Goal: Task Accomplishment & Management: Use online tool/utility

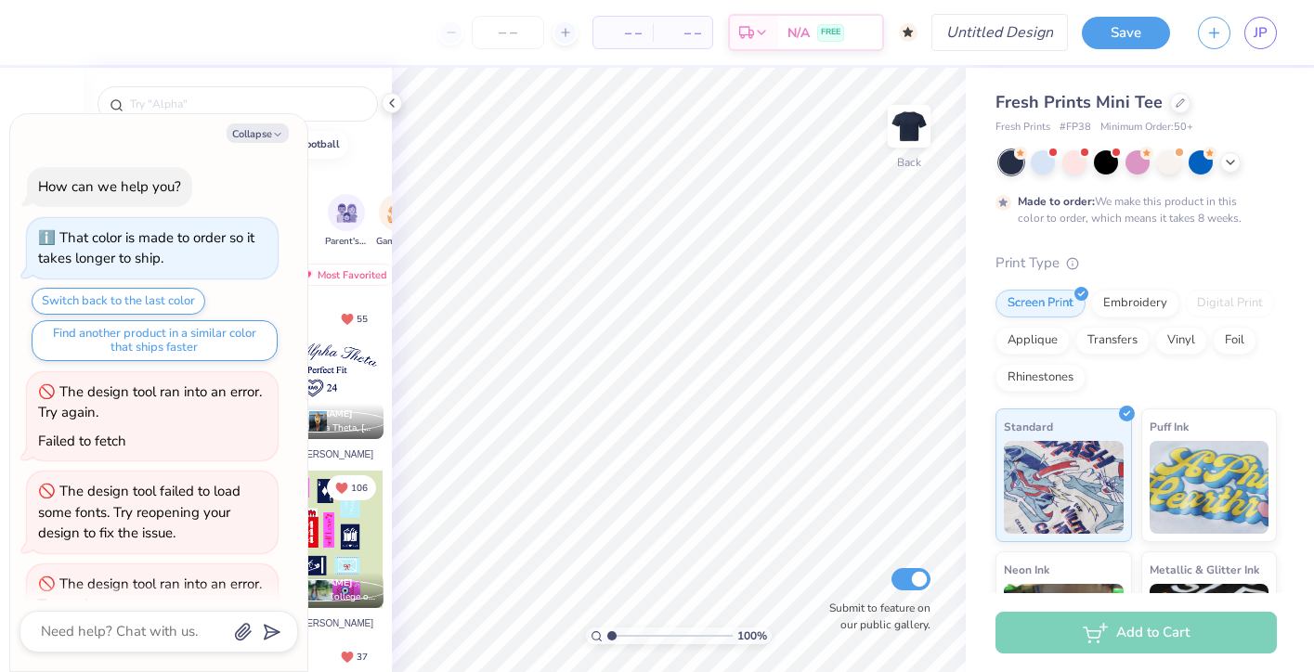
scroll to position [357, 0]
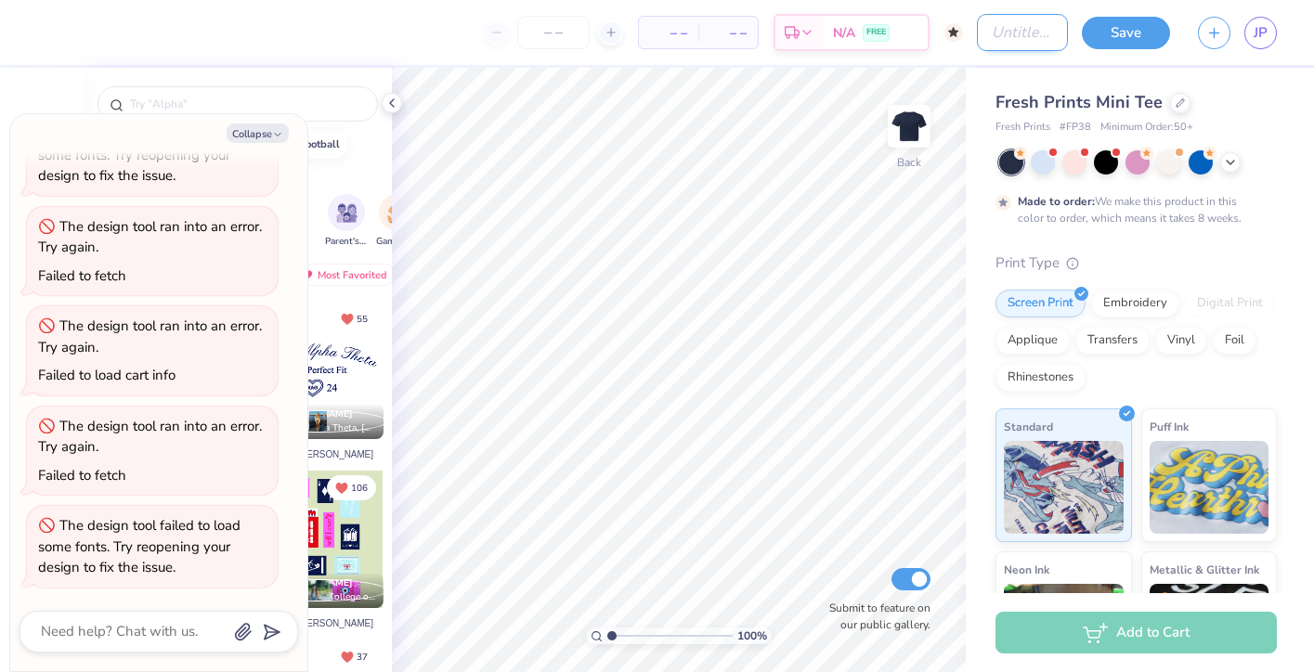
click at [1036, 37] on input "Design Title" at bounding box center [1022, 32] width 91 height 37
type input "s"
type textarea "x"
type input "sh"
type textarea "x"
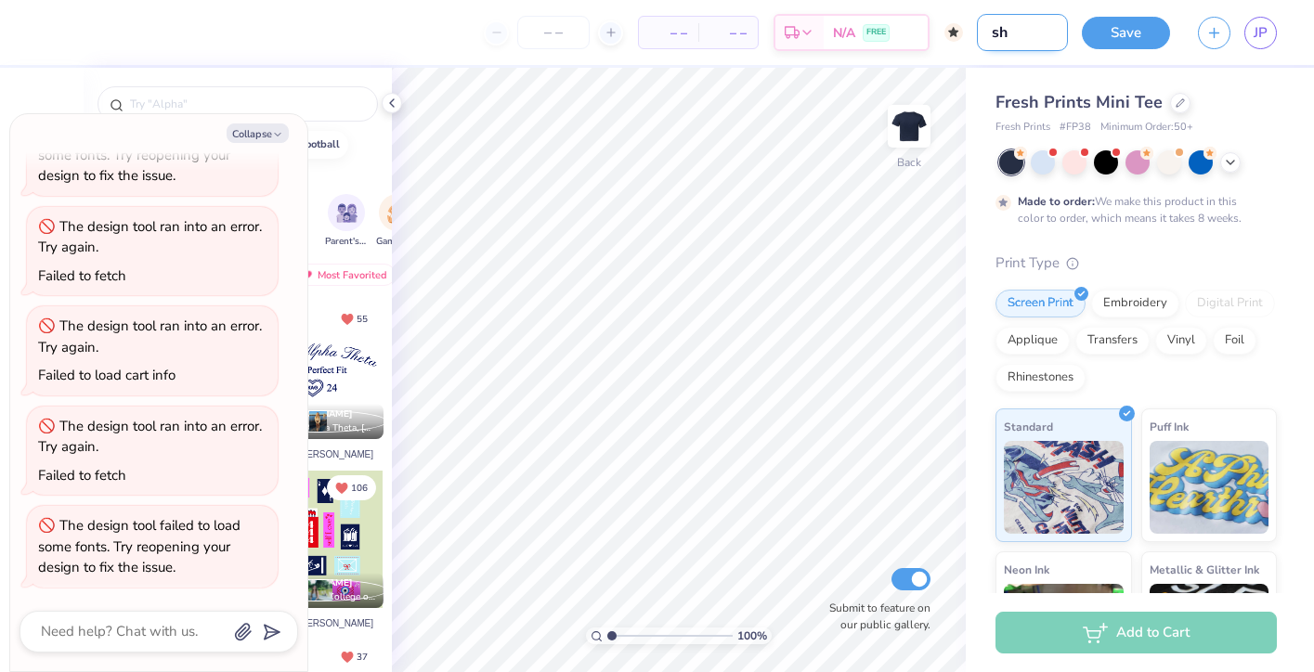
type input "shi"
type textarea "x"
type input "shir"
type textarea "x"
type input "shirt"
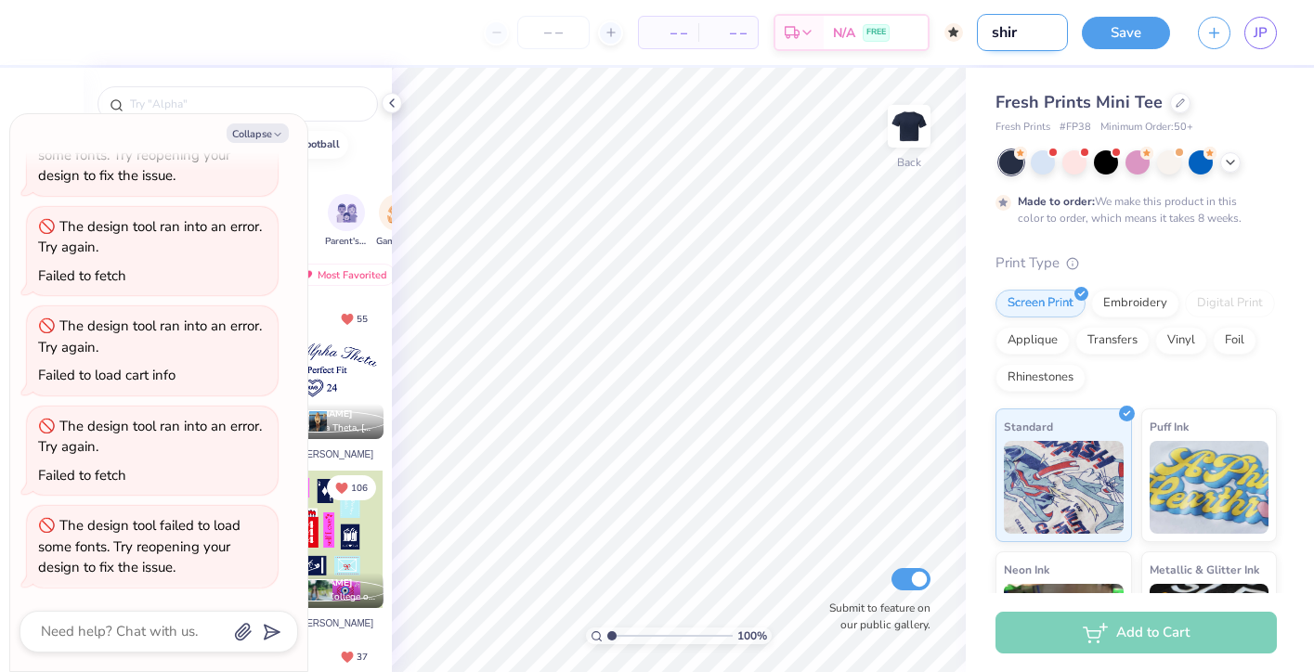
type textarea "x"
type input "shirt"
type textarea "x"
type input "shirt o"
type textarea "x"
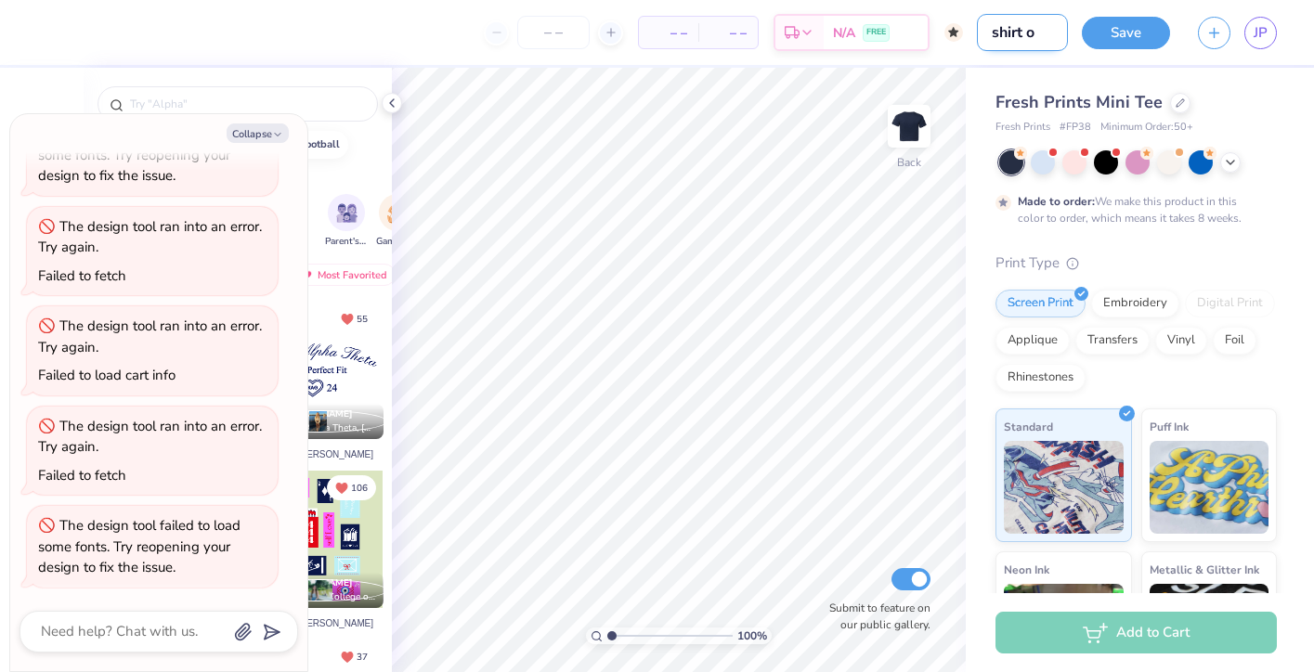
type input "shirt op"
type textarea "x"
type input "shirt opt"
type textarea "x"
type input "shirt opti"
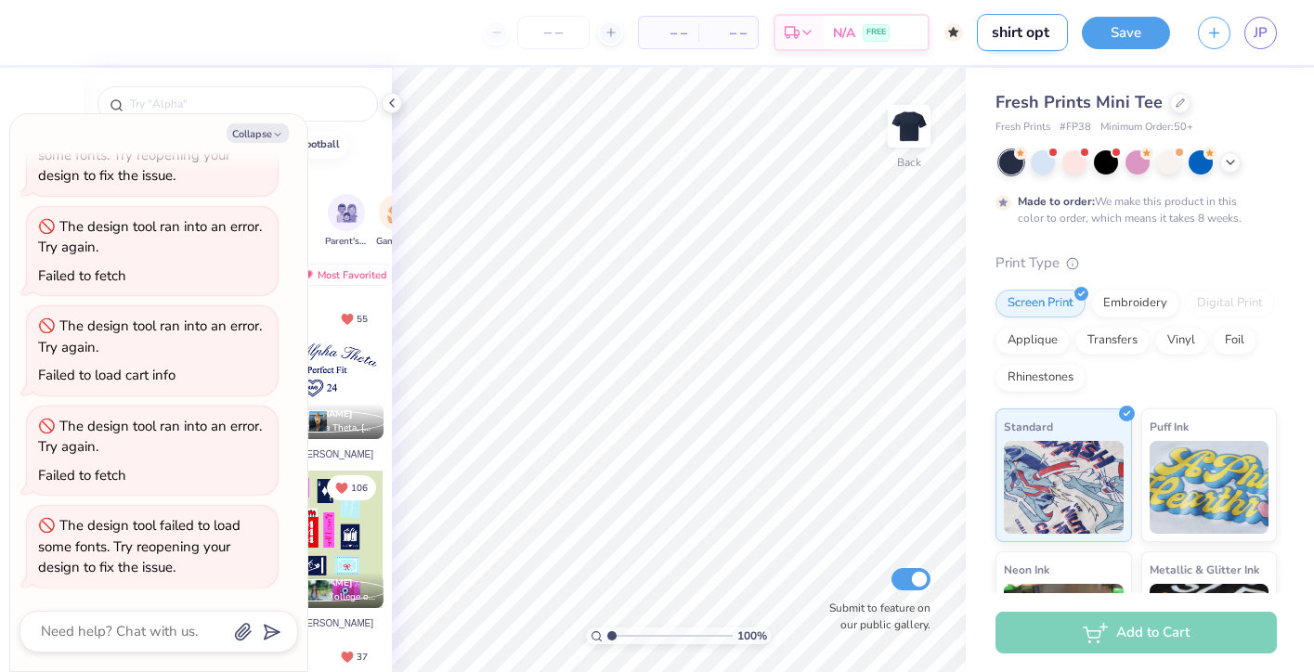
type textarea "x"
type input "shirt optio"
type textarea "x"
type input "shirt option"
type textarea "x"
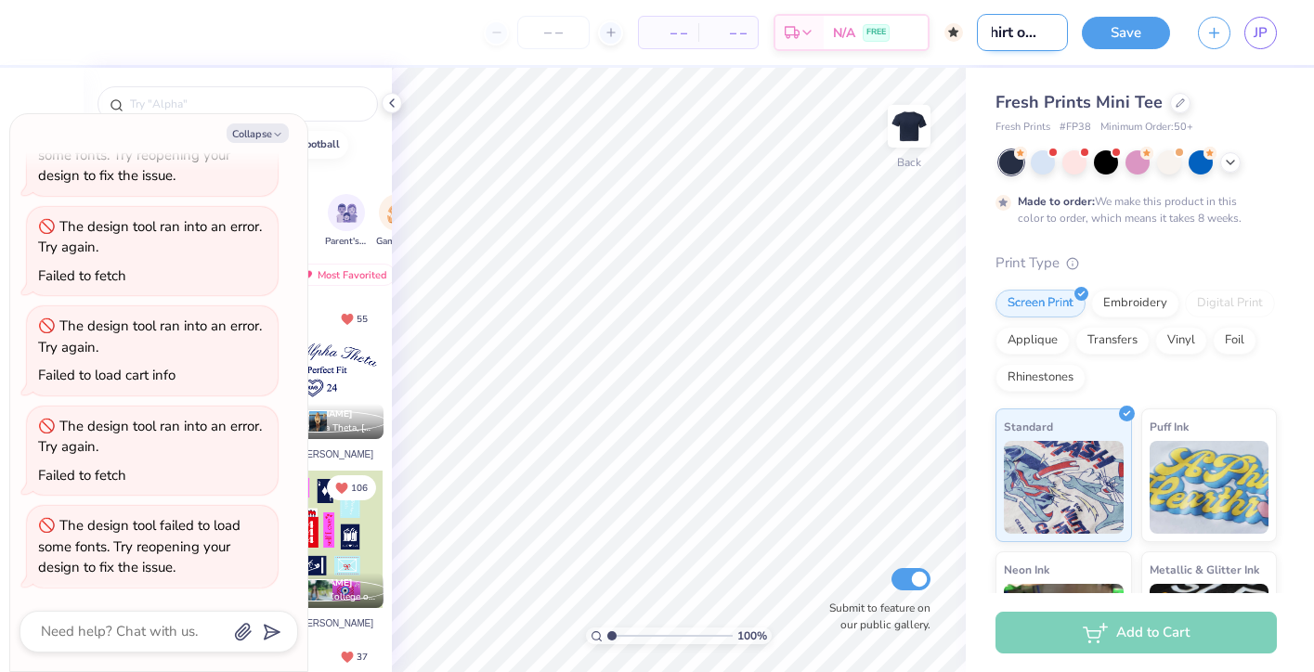
scroll to position [0, 19]
type input "shirt option"
click at [1129, 32] on button "Save" at bounding box center [1126, 30] width 88 height 32
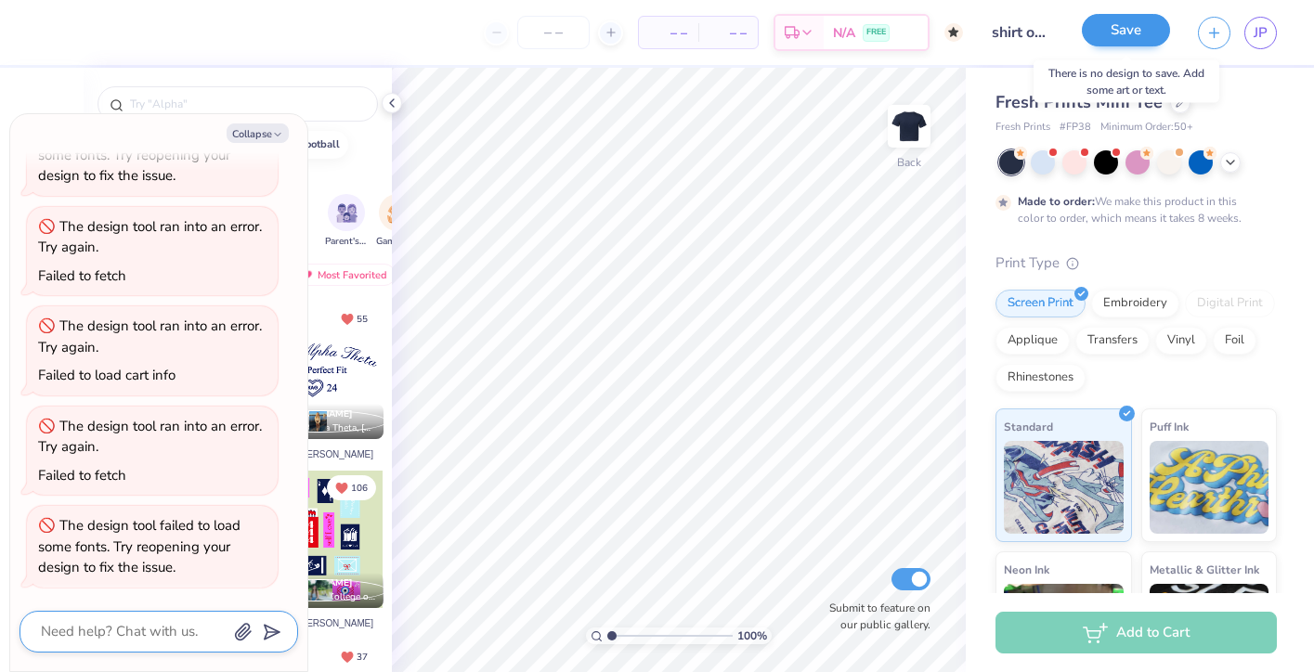
scroll to position [477, 0]
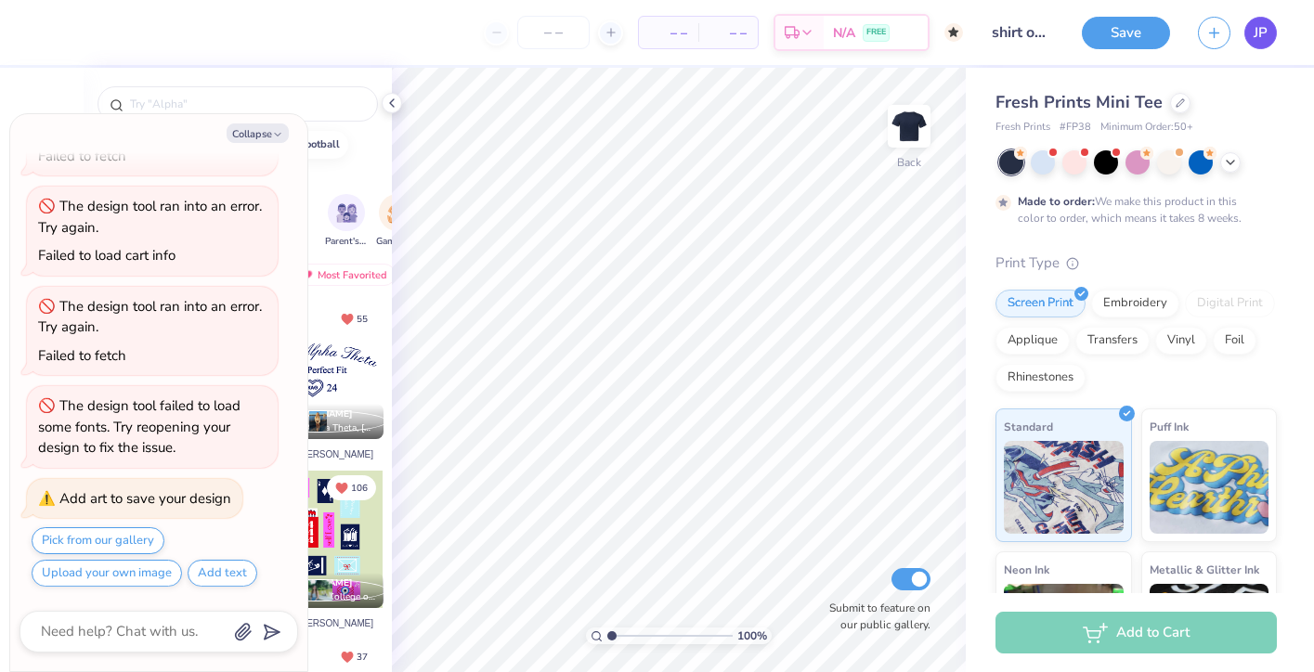
type textarea "x"
click at [1260, 40] on span "JP" at bounding box center [1260, 32] width 14 height 21
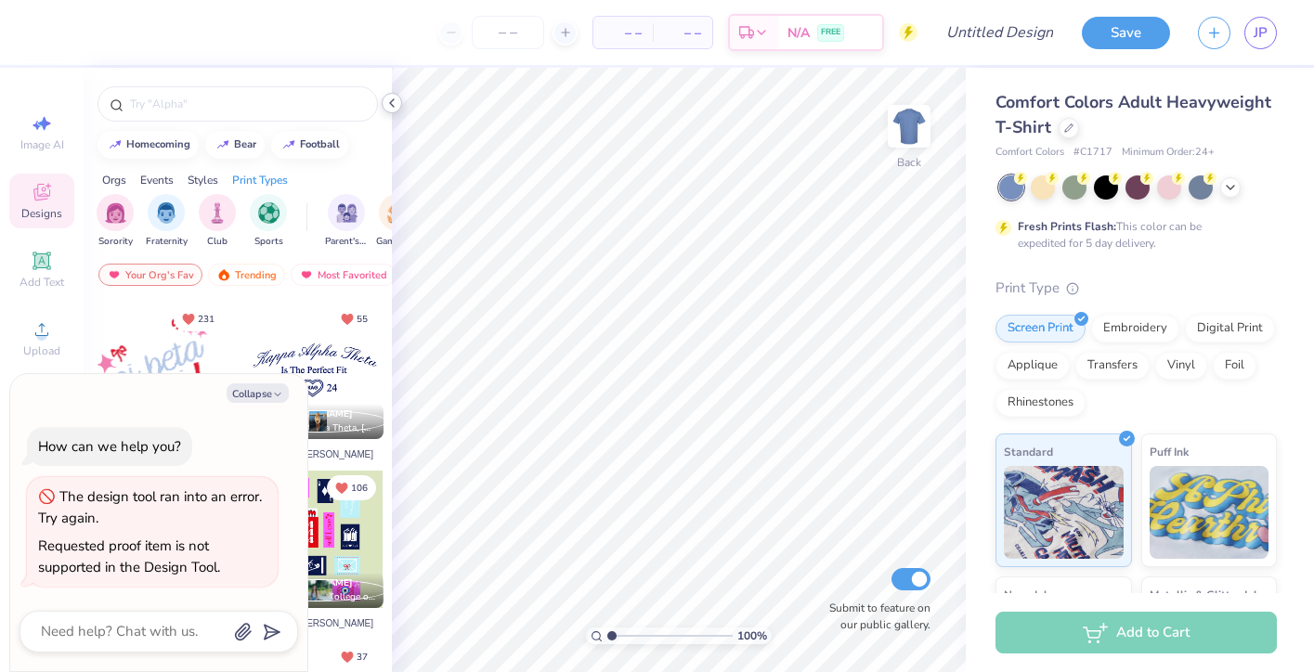
click at [395, 108] on icon at bounding box center [391, 103] width 15 height 15
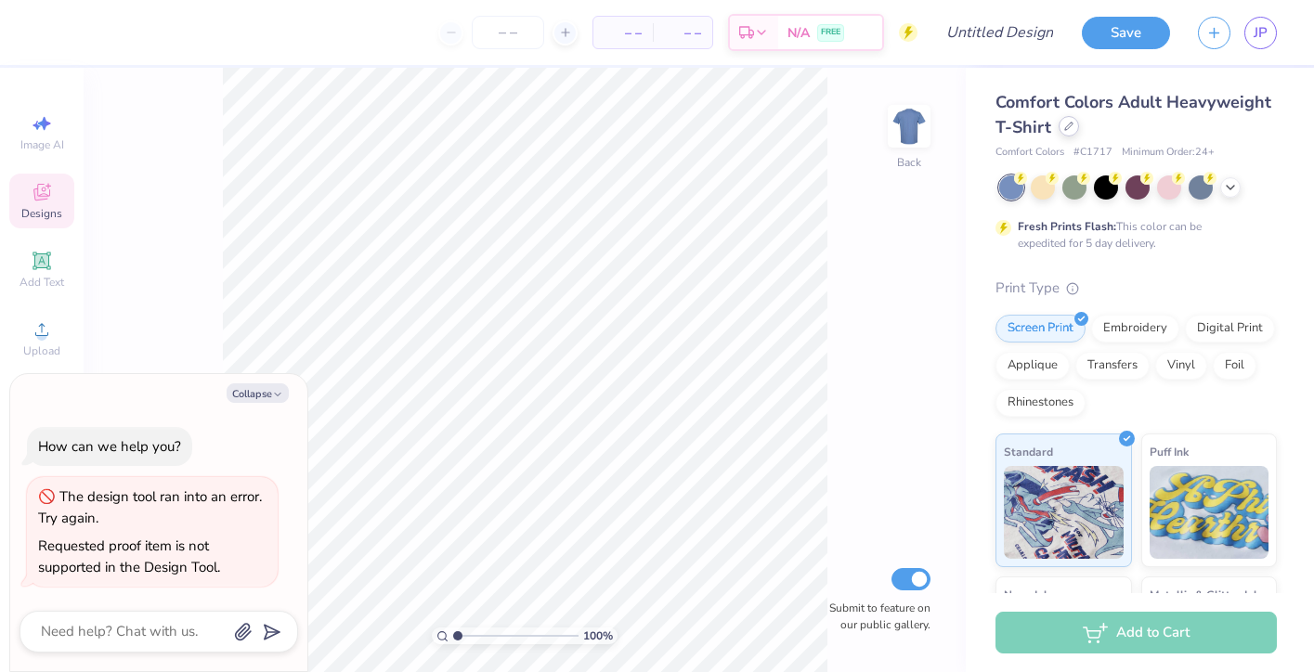
click at [1069, 121] on div at bounding box center [1068, 126] width 20 height 20
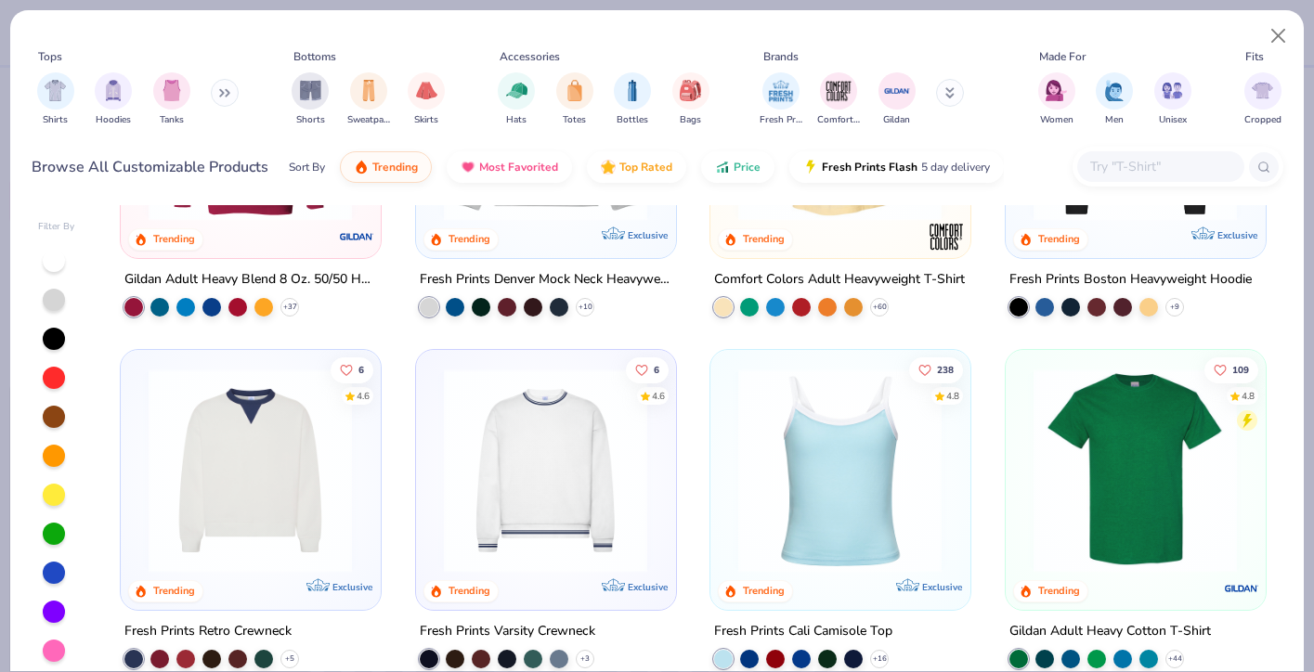
scroll to position [266, 0]
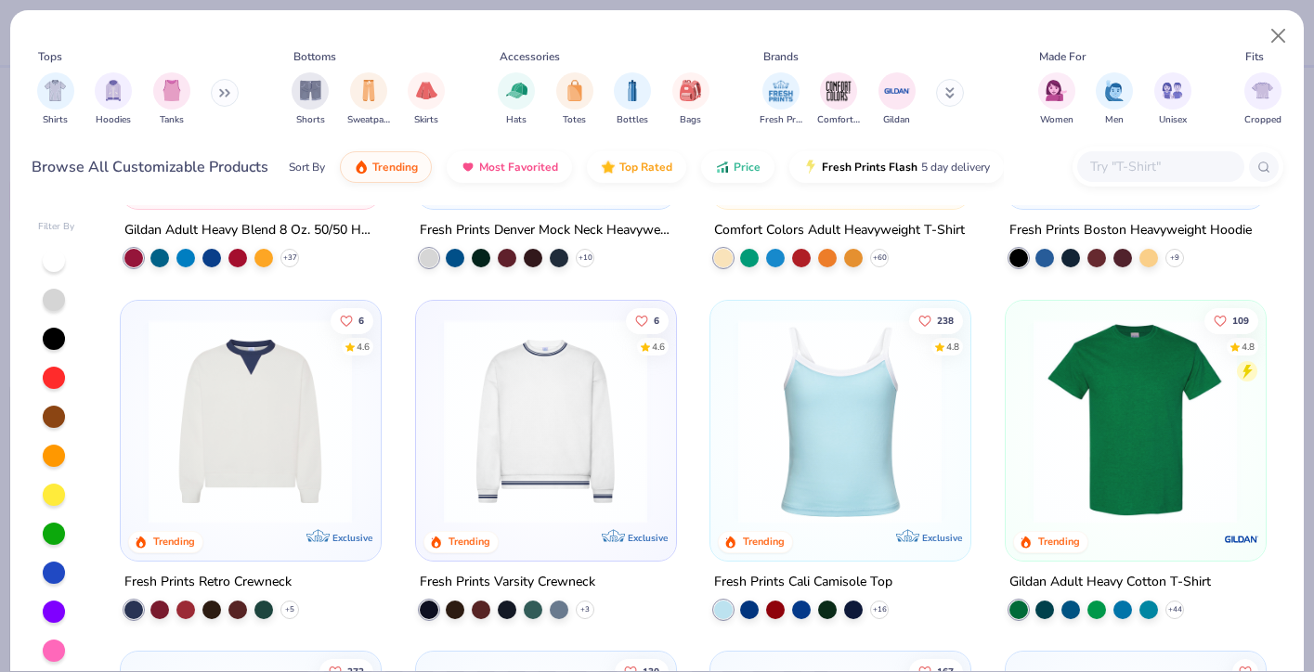
click at [297, 434] on img at bounding box center [250, 420] width 222 height 204
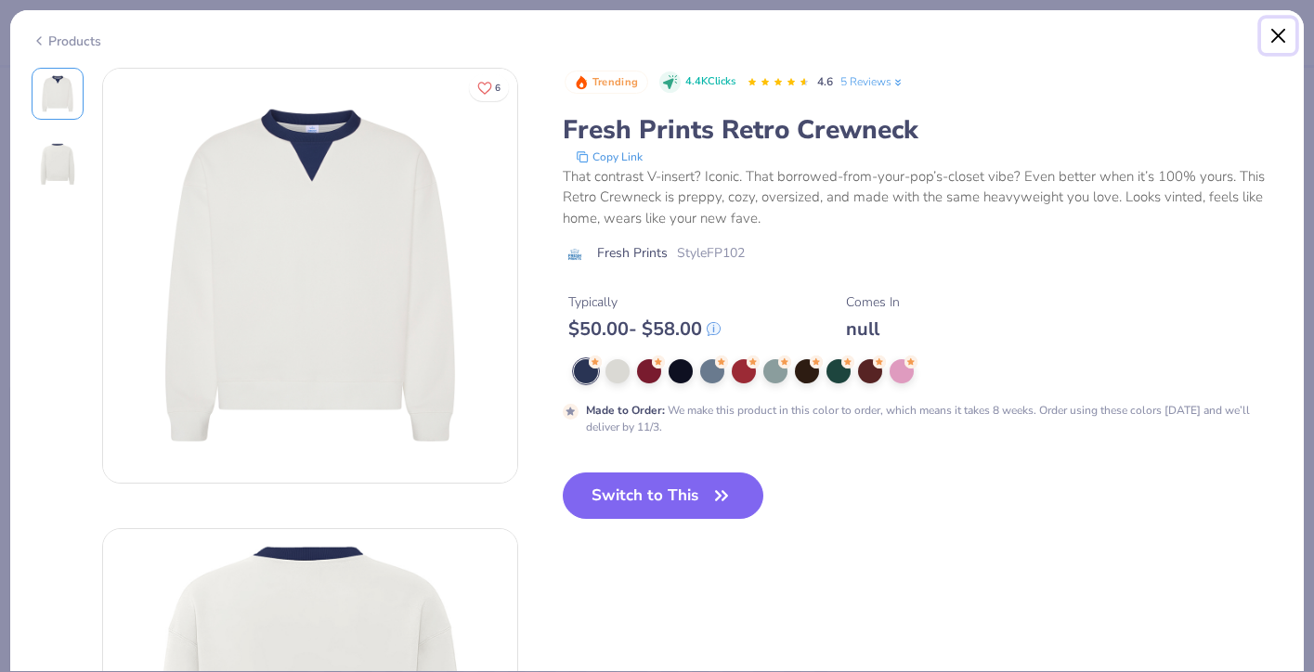
click at [1284, 28] on button "Close" at bounding box center [1278, 36] width 35 height 35
type textarea "x"
